Goal: Transaction & Acquisition: Purchase product/service

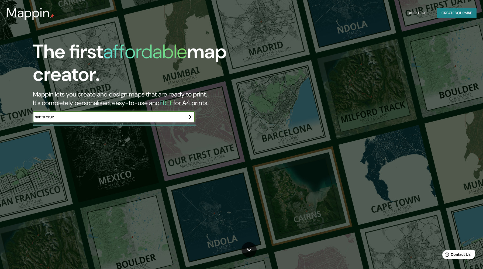
type input "santa [PERSON_NAME] guanacaste"
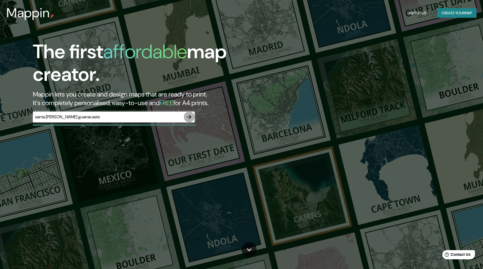
click at [192, 116] on button "button" at bounding box center [189, 117] width 11 height 11
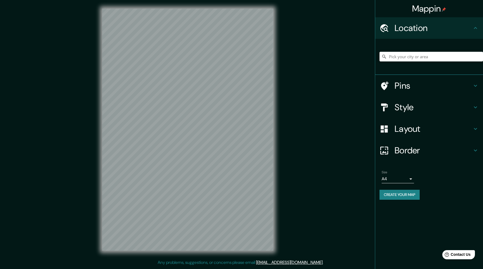
click at [392, 52] on input "Pick your city or area" at bounding box center [430, 57] width 103 height 10
click at [398, 57] on input "Pick your city or area" at bounding box center [430, 57] width 103 height 10
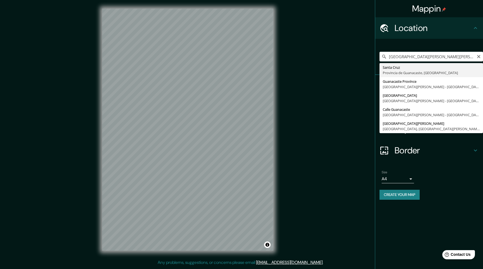
type input "[GEOGRAPHIC_DATA][PERSON_NAME], [GEOGRAPHIC_DATA], [GEOGRAPHIC_DATA]"
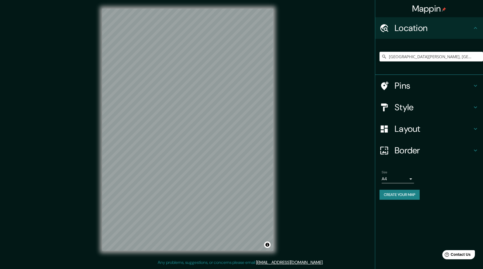
click at [417, 113] on div "Style" at bounding box center [429, 107] width 108 height 22
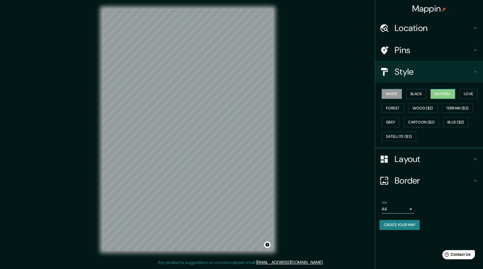
click at [446, 94] on button "Natural" at bounding box center [442, 94] width 25 height 10
click at [404, 209] on body "Mappin Location [GEOGRAPHIC_DATA][PERSON_NAME], [GEOGRAPHIC_DATA], [GEOGRAPHIC_…" at bounding box center [241, 134] width 483 height 269
click at [395, 229] on li "A3" at bounding box center [398, 230] width 32 height 10
type input "a4"
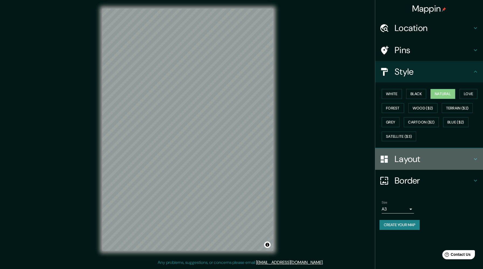
click at [416, 162] on h4 "Layout" at bounding box center [433, 159] width 78 height 11
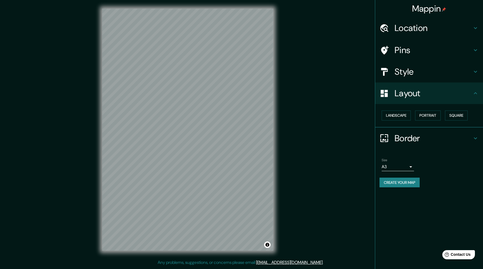
click at [401, 132] on div "Border" at bounding box center [429, 138] width 108 height 22
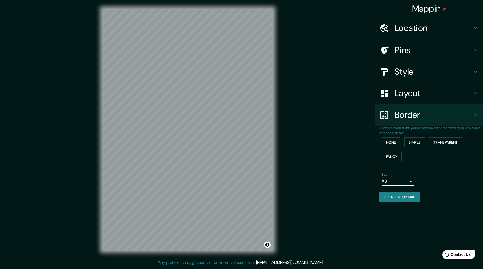
click at [425, 91] on h4 "Layout" at bounding box center [433, 93] width 78 height 11
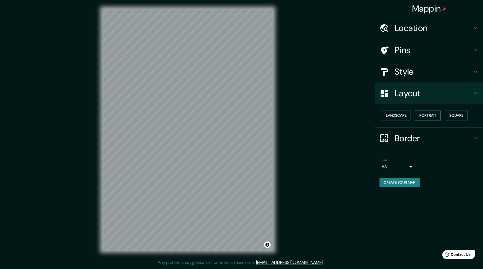
click at [429, 118] on button "Portrait" at bounding box center [428, 115] width 26 height 10
click at [430, 115] on button "Portrait" at bounding box center [428, 115] width 26 height 10
click at [407, 114] on button "Landscape" at bounding box center [396, 115] width 29 height 10
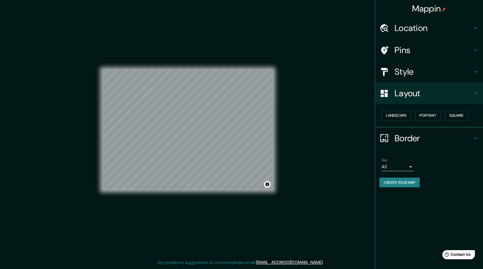
click at [402, 181] on button "Create your map" at bounding box center [399, 183] width 40 height 10
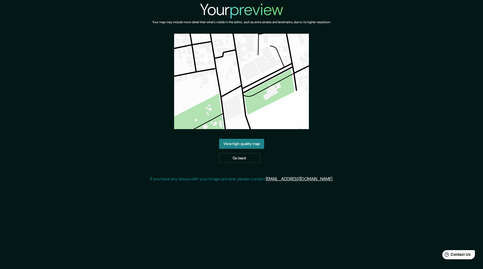
click at [247, 144] on link "View high quality map" at bounding box center [241, 144] width 45 height 10
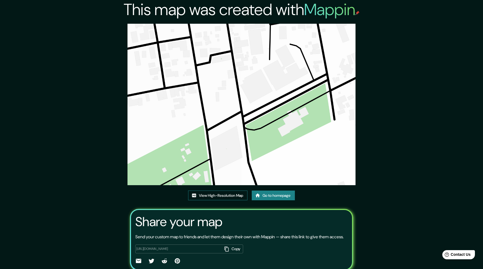
click at [237, 198] on link "View High-Resolution Map" at bounding box center [217, 195] width 59 height 10
click at [230, 190] on link "View High-Resolution Map" at bounding box center [217, 195] width 59 height 10
drag, startPoint x: 247, startPoint y: 91, endPoint x: 249, endPoint y: 169, distance: 78.2
click at [0, 0] on div "This map was created with Mappin View High-Resolution Map Go to homepage Share …" at bounding box center [241, 145] width 483 height 290
click at [438, 100] on div "This map was created with Mappin View High-Resolution Map Go to homepage Share …" at bounding box center [241, 145] width 483 height 290
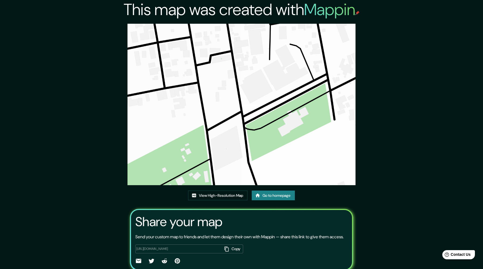
click at [295, 84] on img at bounding box center [241, 104] width 228 height 161
